Goal: Find specific page/section: Find specific page/section

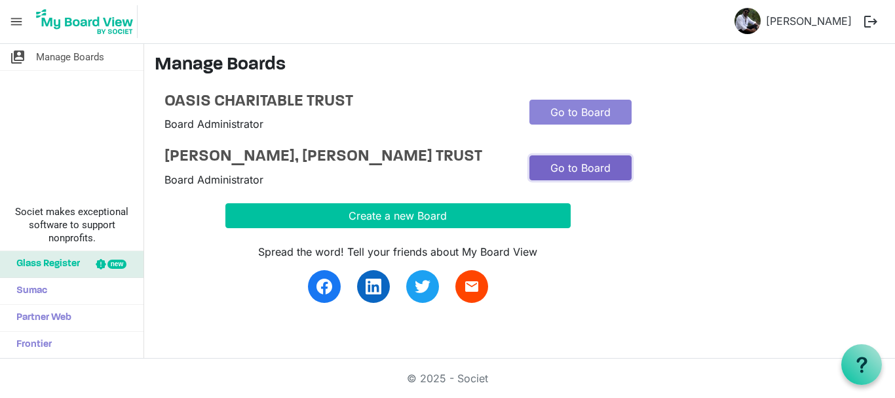
click at [551, 178] on link "Go to Board" at bounding box center [580, 167] width 102 height 25
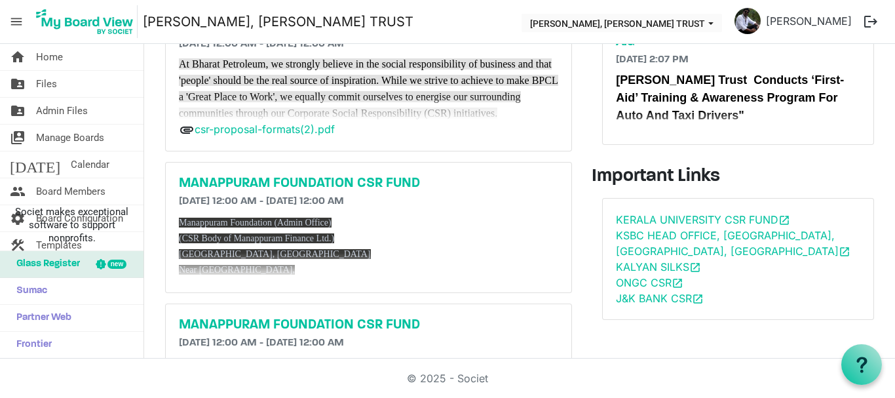
scroll to position [131, 0]
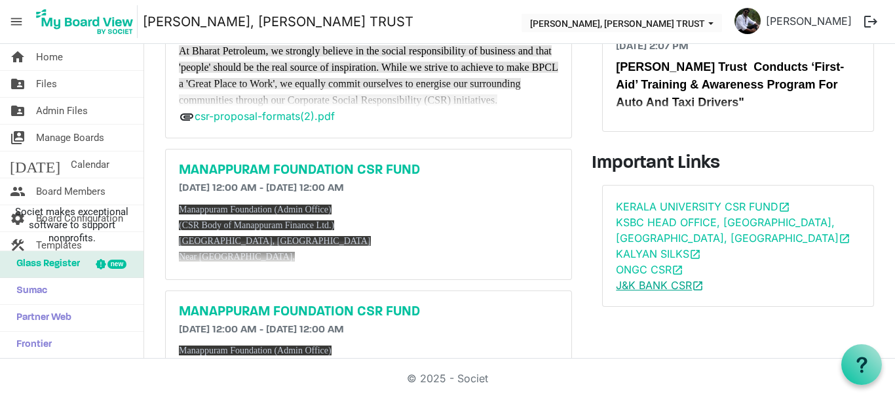
click at [630, 286] on link "J&K BANK CSR open_in_new" at bounding box center [660, 284] width 88 height 13
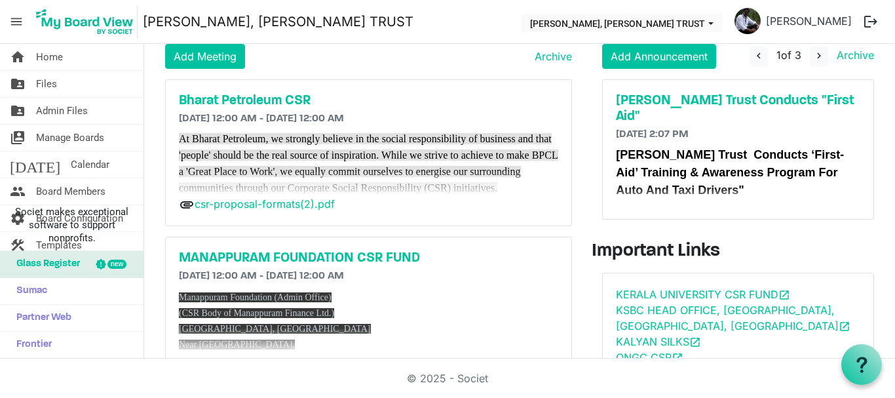
scroll to position [0, 0]
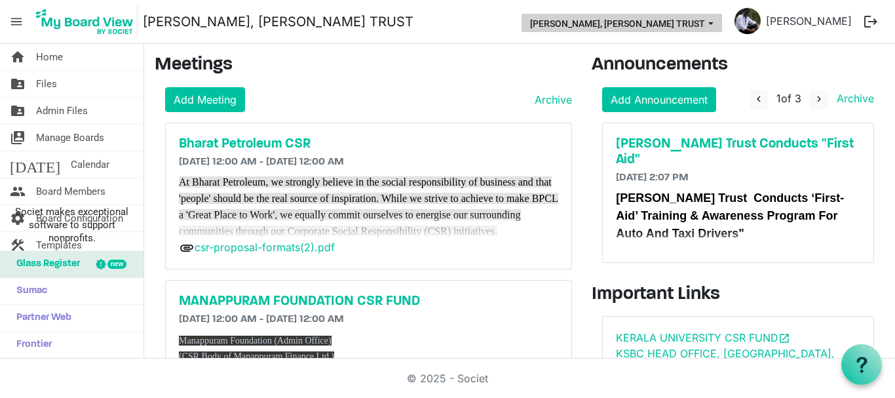
click at [696, 19] on button "[PERSON_NAME], [PERSON_NAME] TRUST" at bounding box center [621, 23] width 200 height 18
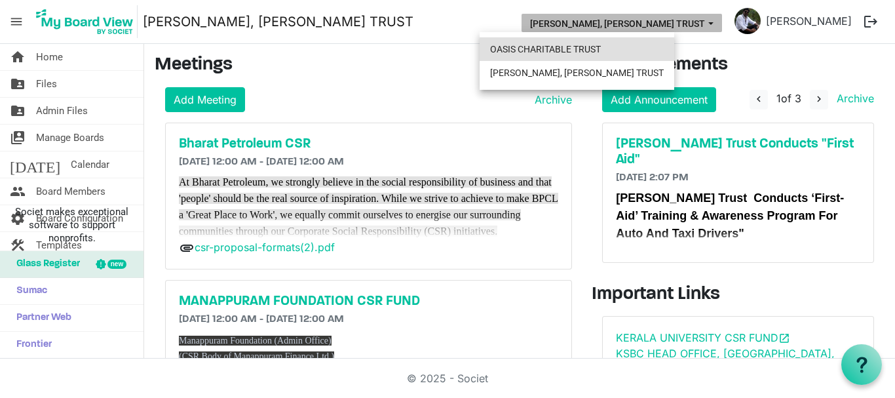
click at [563, 49] on li "OASIS CHARITABLE TRUST" at bounding box center [577, 49] width 195 height 24
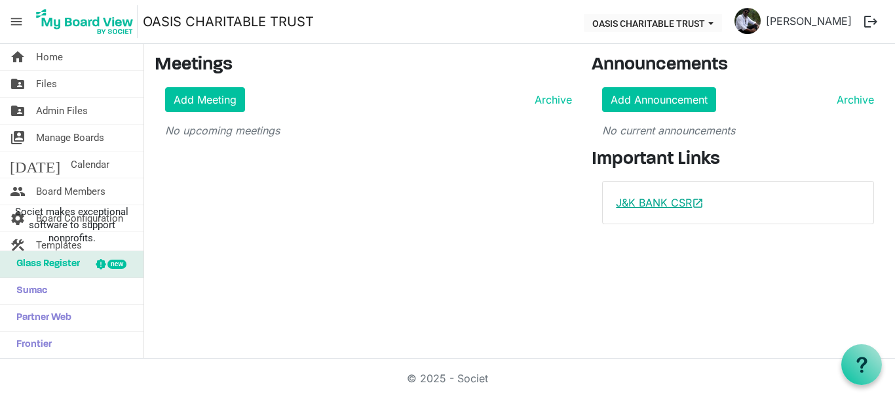
click at [662, 206] on link "J&K BANK CSR open_in_new" at bounding box center [660, 202] width 88 height 13
click at [51, 107] on span "Admin Files" at bounding box center [62, 111] width 52 height 26
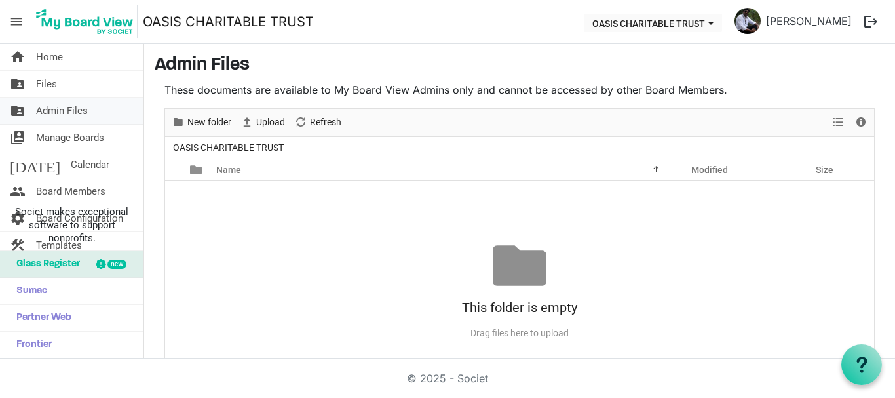
click at [43, 112] on span "Admin Files" at bounding box center [62, 111] width 52 height 26
click at [713, 286] on div "This folder is empty Drag files here to upload" at bounding box center [519, 290] width 709 height 105
click at [681, 24] on button "OASIS CHARITABLE TRUST" at bounding box center [653, 23] width 138 height 18
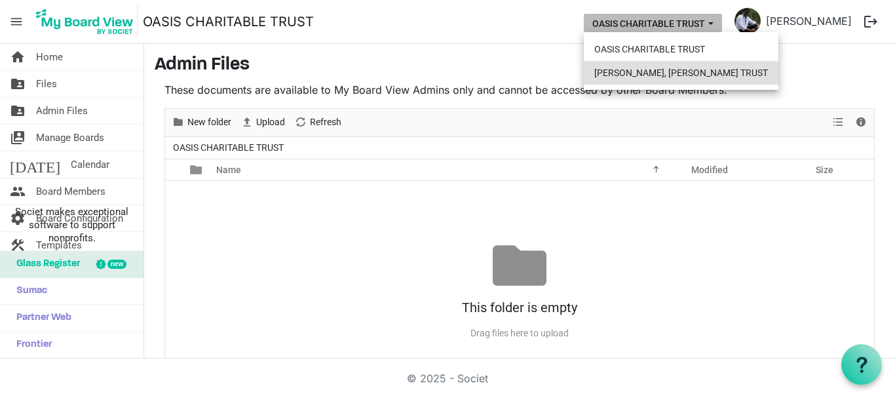
click at [643, 67] on li "[PERSON_NAME], [PERSON_NAME] TRUST" at bounding box center [681, 73] width 195 height 24
